Goal: Find specific page/section: Find specific page/section

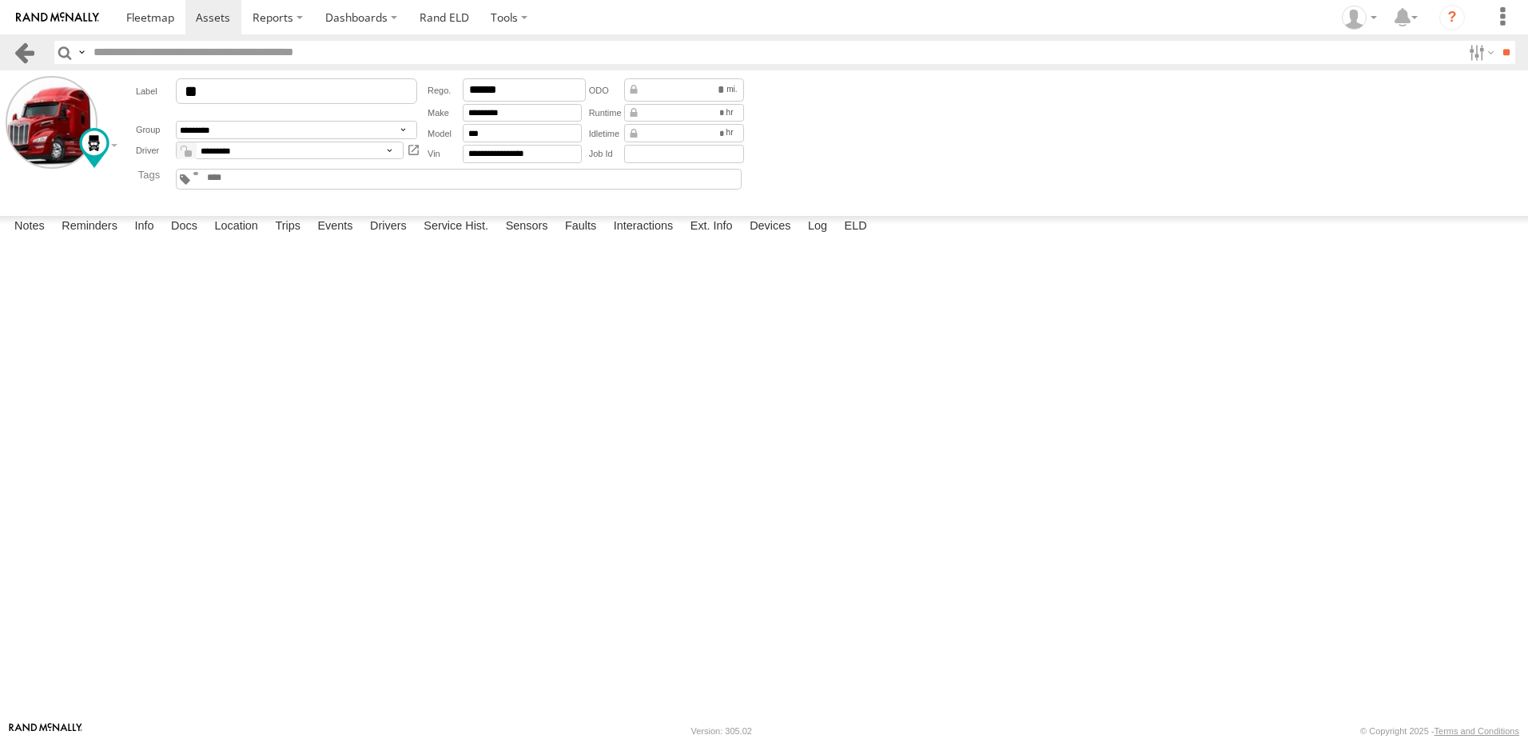
click at [24, 54] on link at bounding box center [24, 52] width 23 height 23
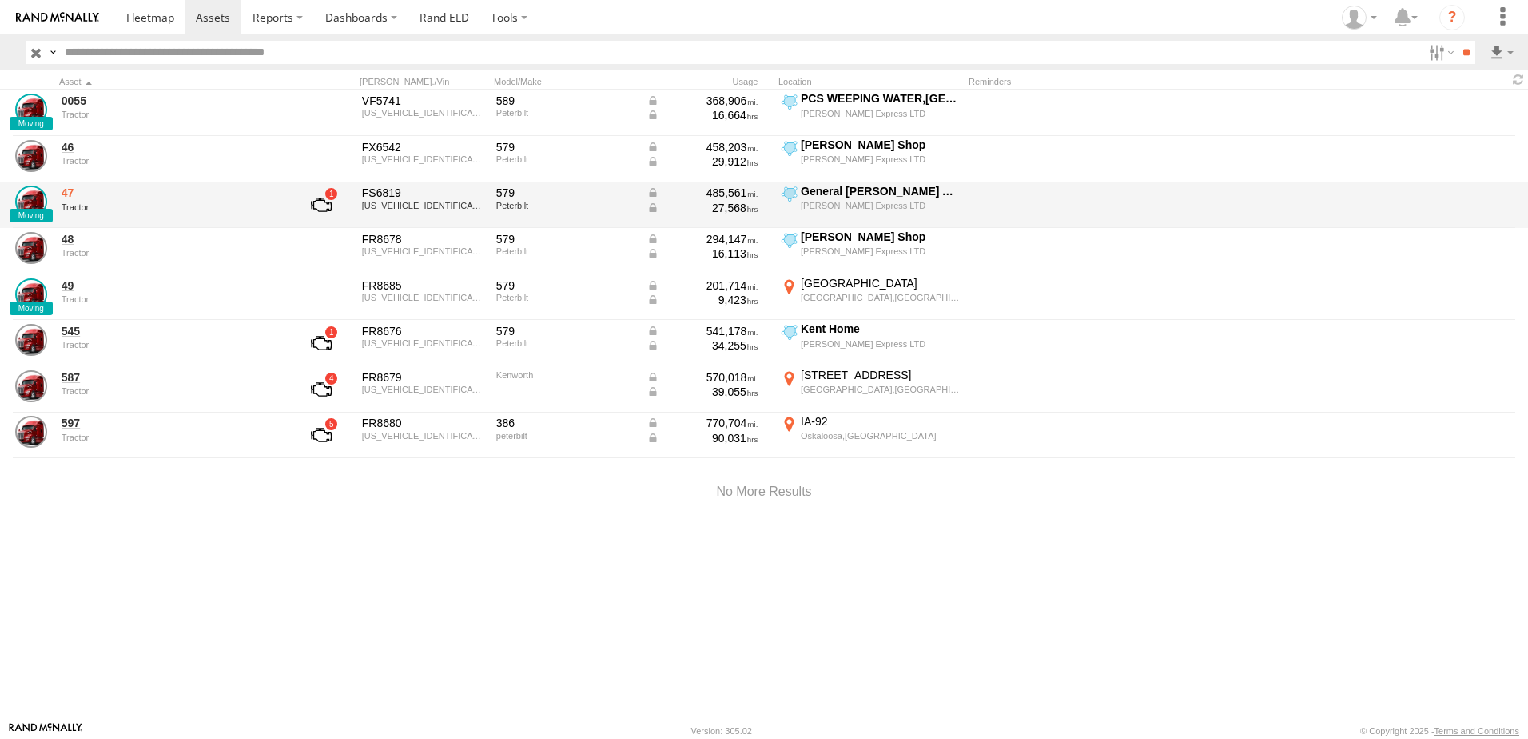
click at [66, 194] on link "47" at bounding box center [171, 192] width 219 height 14
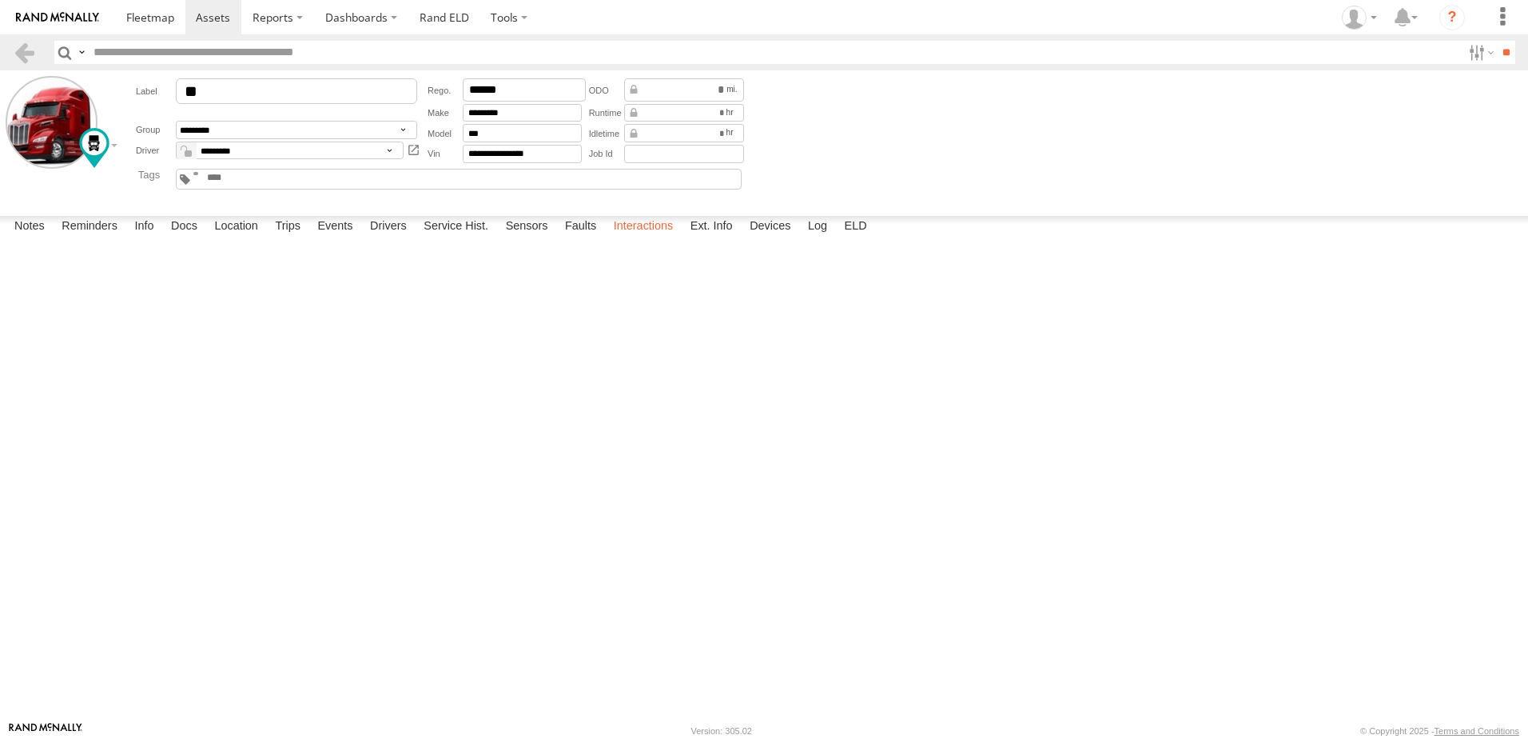
click at [642, 238] on label "Interactions" at bounding box center [644, 227] width 76 height 22
